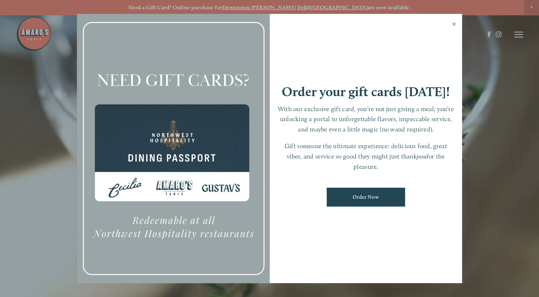
click at [453, 26] on link "Close" at bounding box center [454, 25] width 14 height 20
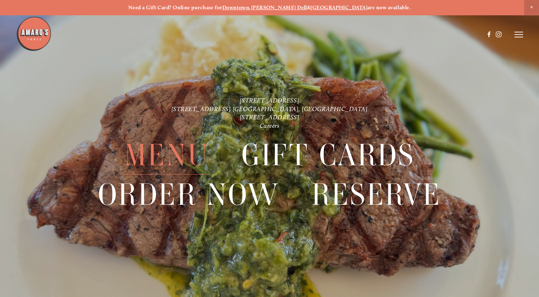
click at [160, 155] on span "Menu" at bounding box center [166, 155] width 85 height 39
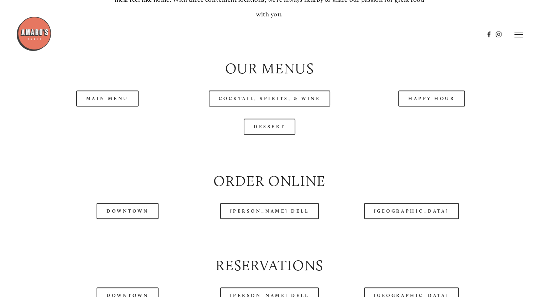
scroll to position [642, 0]
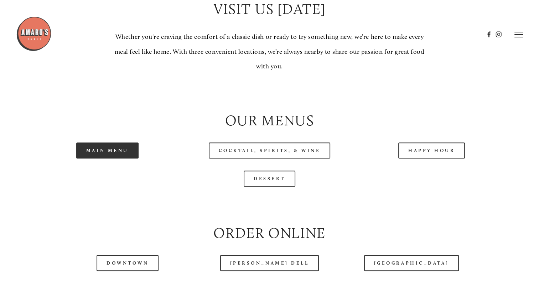
click at [102, 159] on link "Main Menu" at bounding box center [107, 151] width 62 height 16
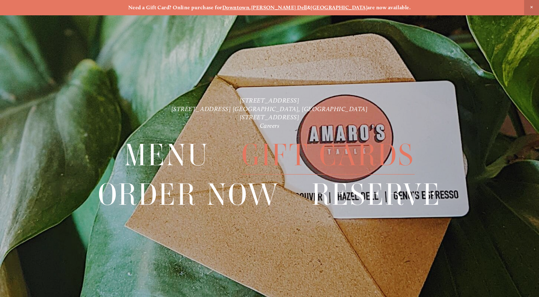
scroll to position [15, 0]
